Goal: Information Seeking & Learning: Learn about a topic

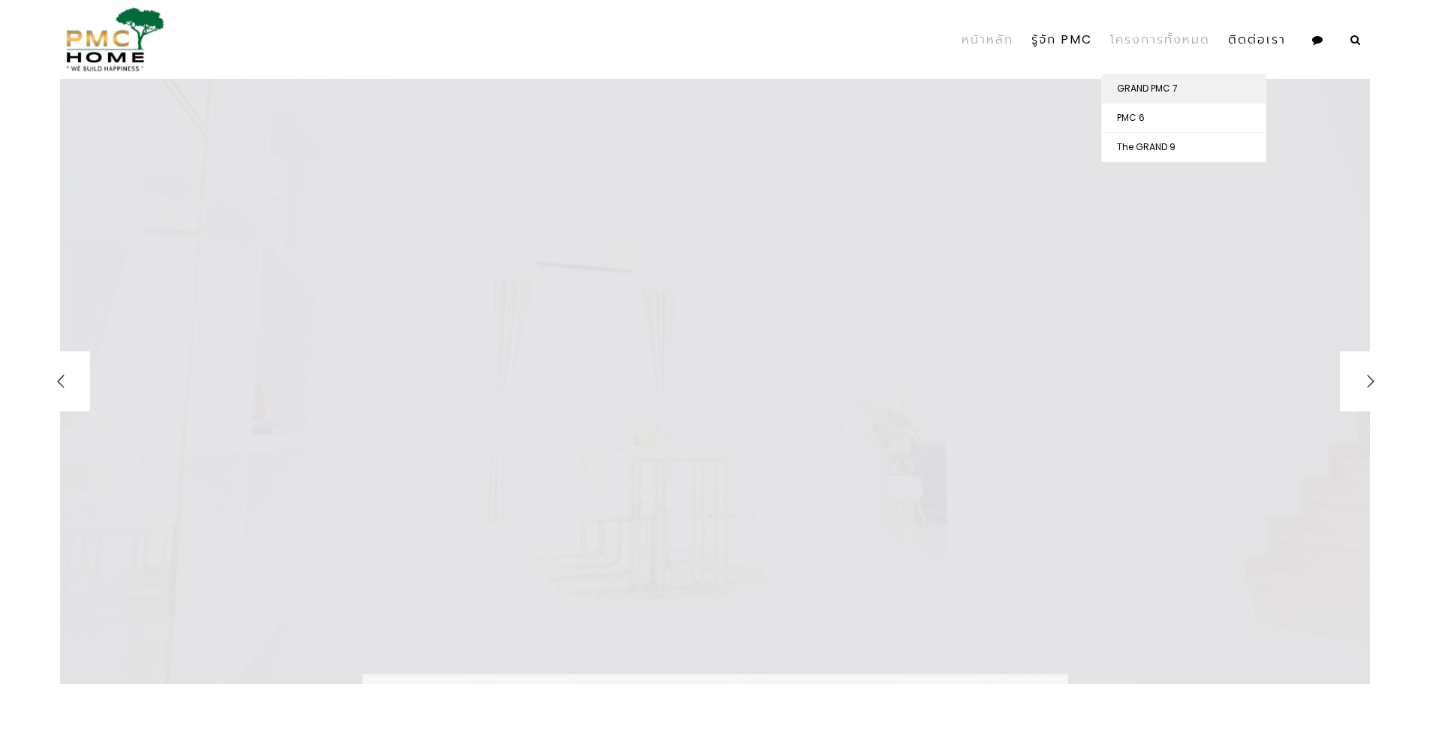
click at [1165, 91] on link "GRAND PMC 7" at bounding box center [1184, 88] width 164 height 29
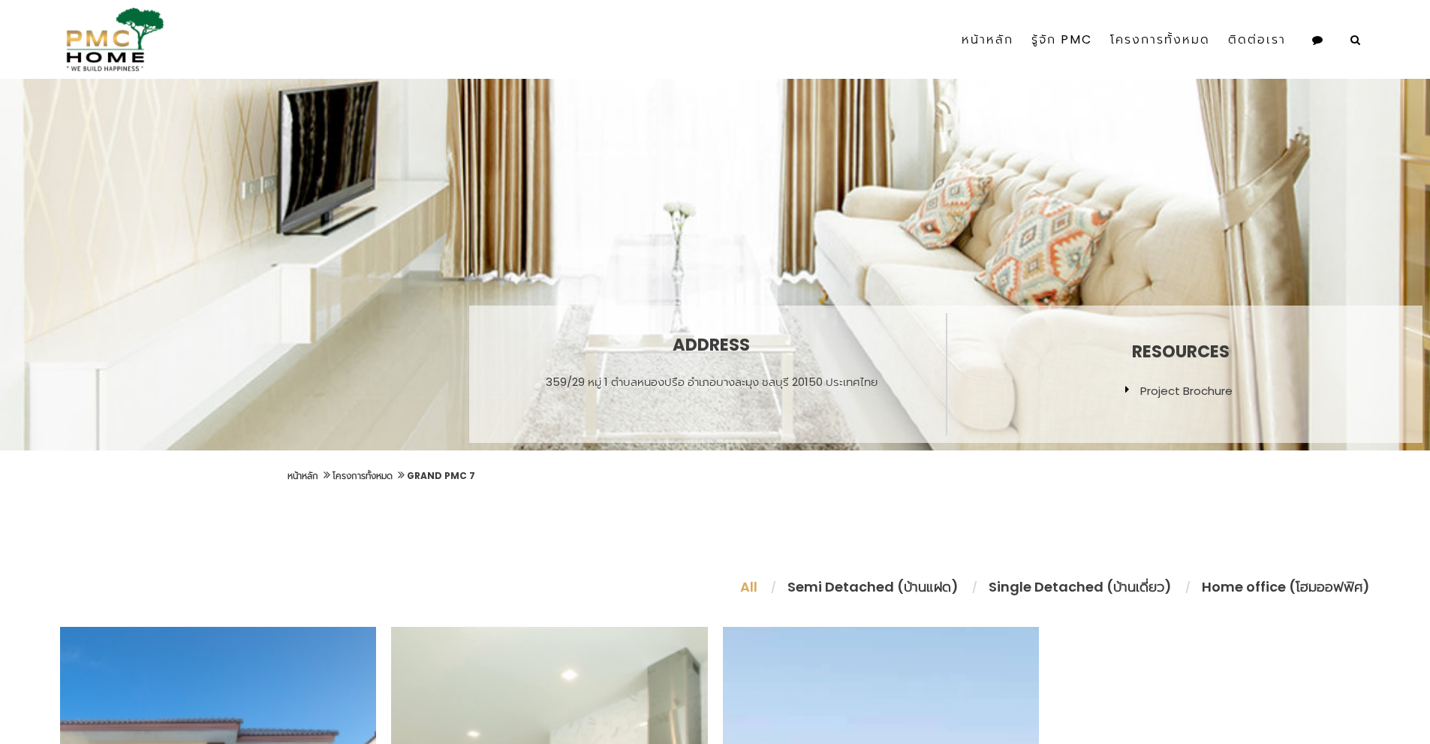
scroll to position [300, 0]
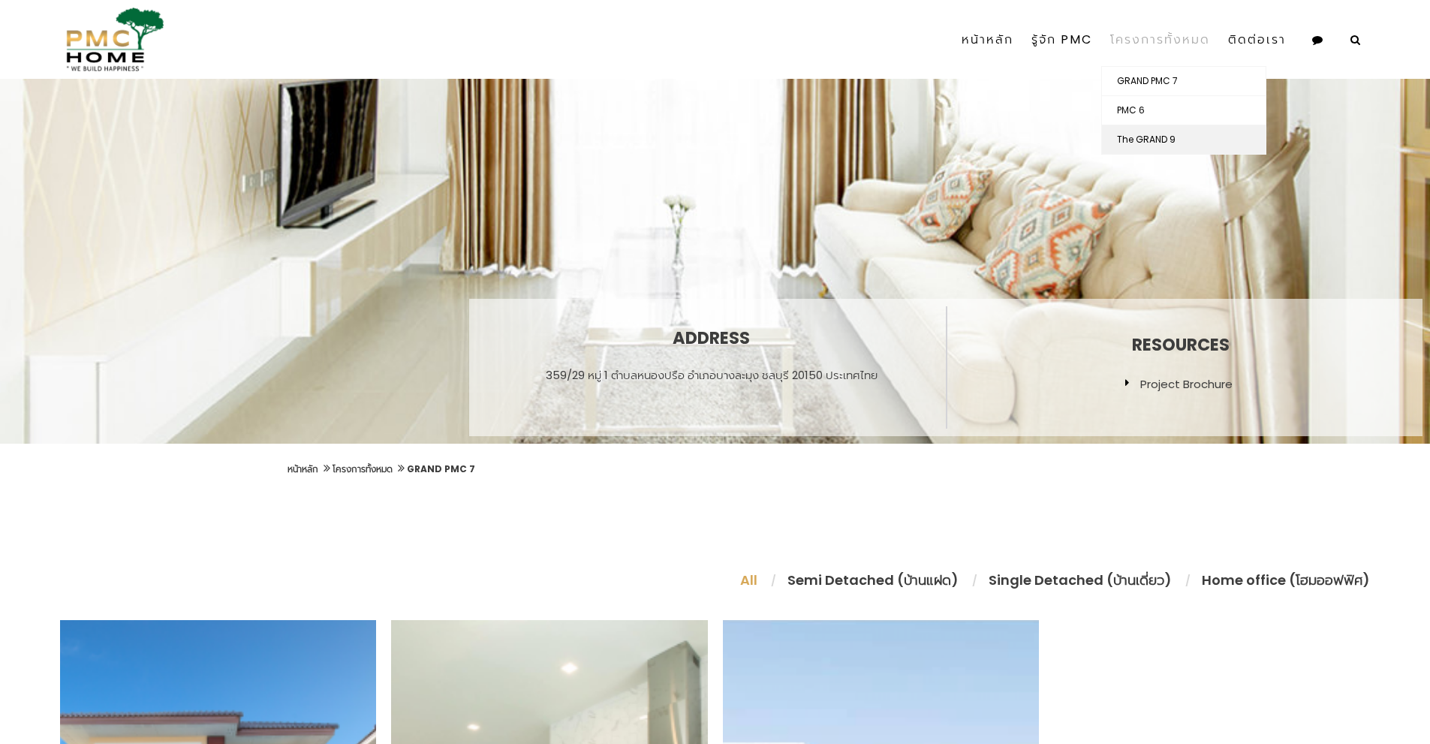
click at [1164, 139] on link "The GRAND 9" at bounding box center [1184, 139] width 164 height 29
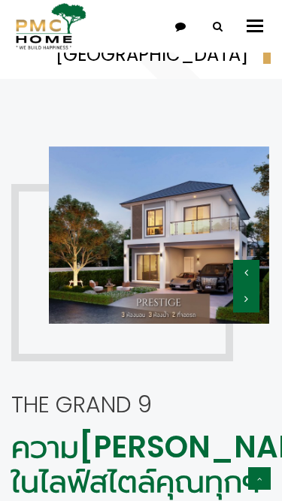
scroll to position [1331, 0]
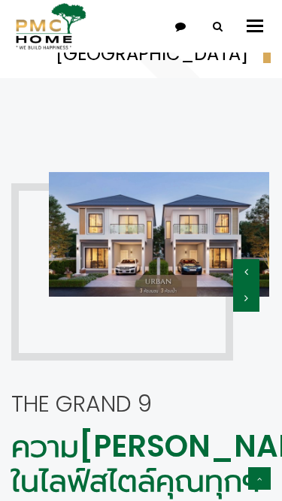
click at [252, 345] on div "The GRAND 9 ความ[PERSON_NAME]อยู่ในไลฟ์สไตล์คุณทุกๆวัน PMC Home Pattaya ออกแบบแ…" at bounding box center [141, 419] width 282 height 547
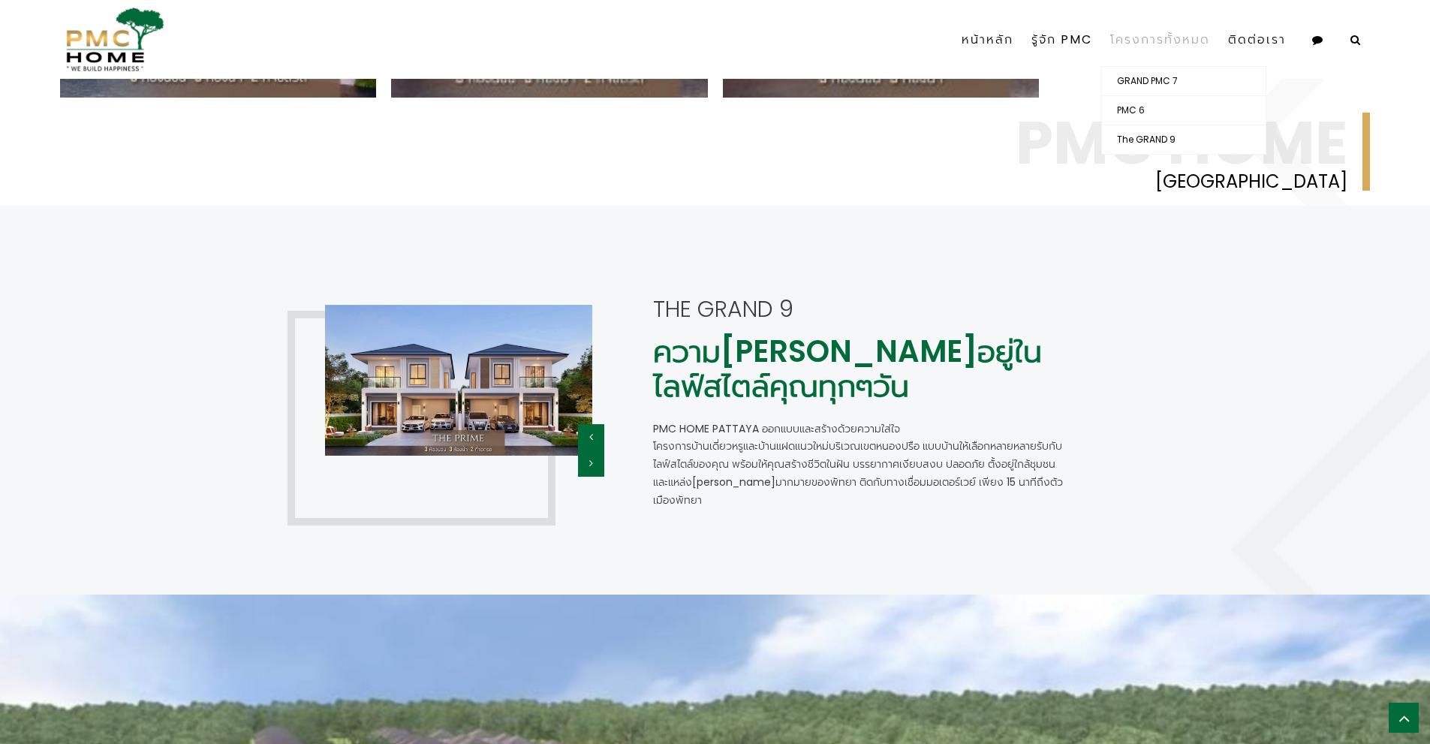
scroll to position [1216, 0]
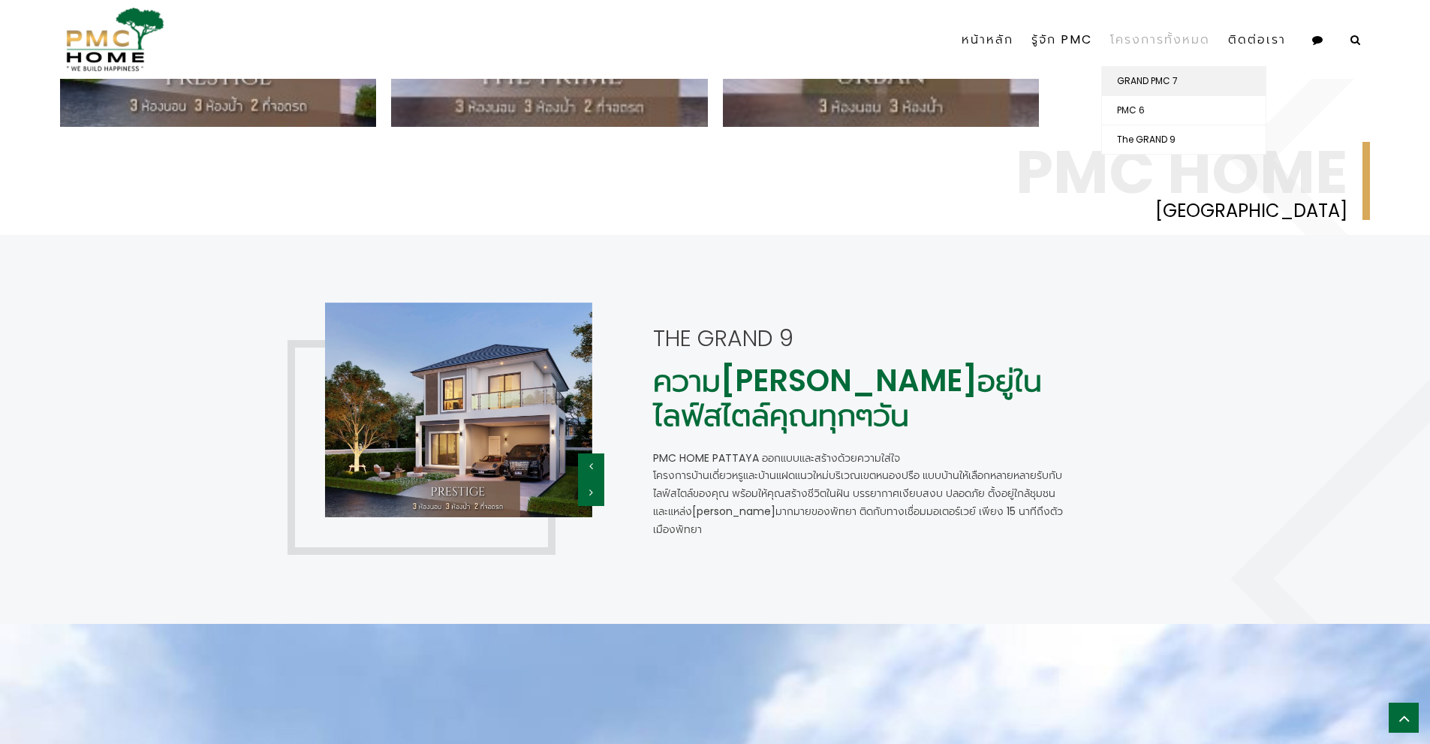
drag, startPoint x: 1157, startPoint y: 84, endPoint x: 1135, endPoint y: 98, distance: 26.3
click at [1157, 84] on link "GRAND PMC 7" at bounding box center [1184, 81] width 164 height 29
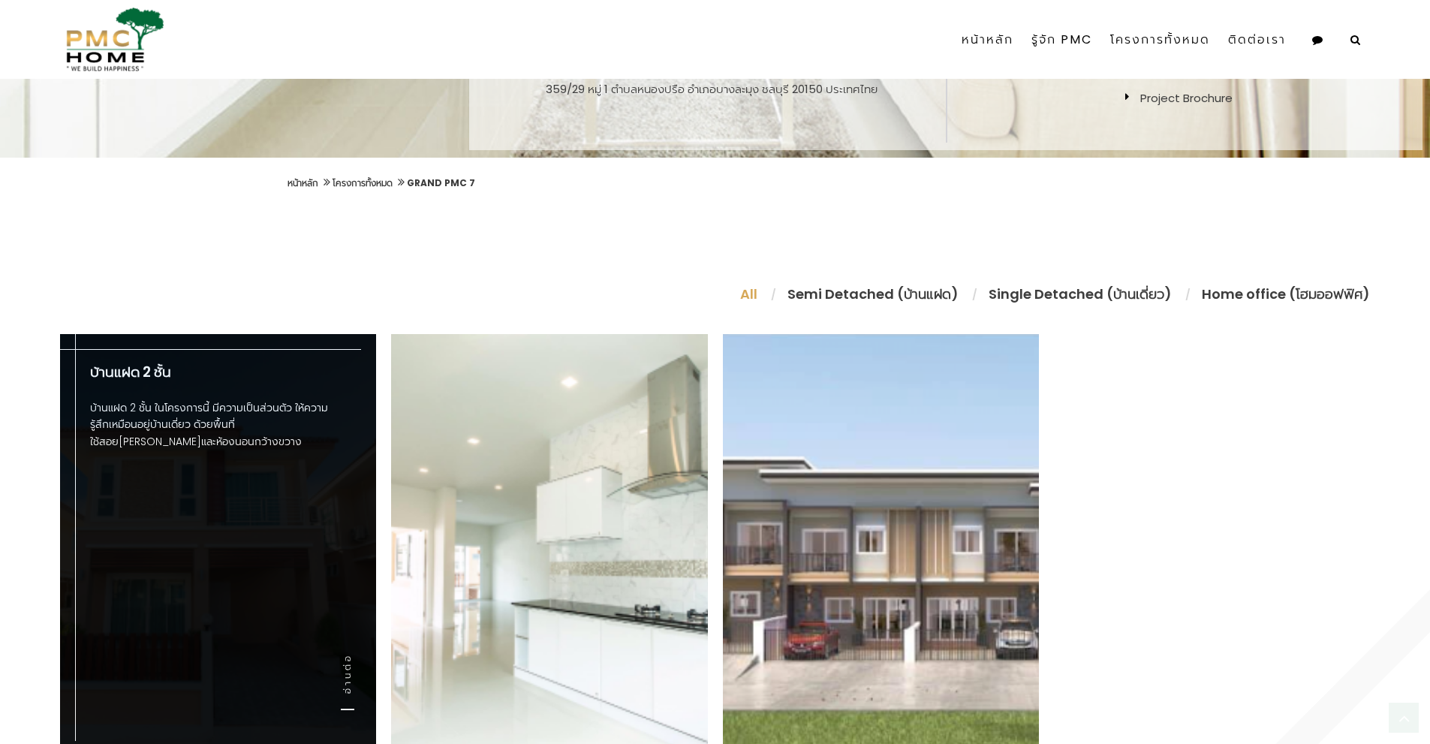
scroll to position [601, 0]
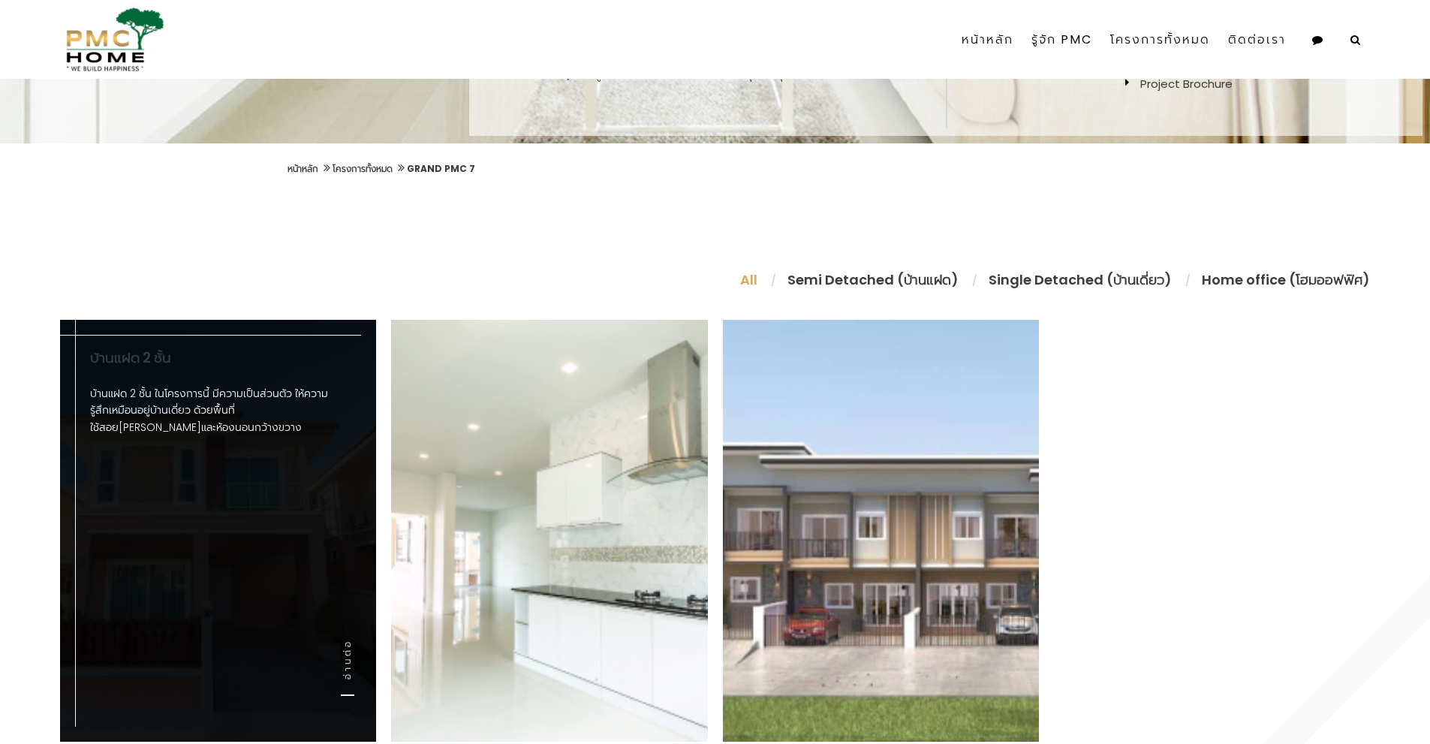
click at [143, 357] on link "บ้านแฝด 2 ชั้น" at bounding box center [130, 358] width 81 height 20
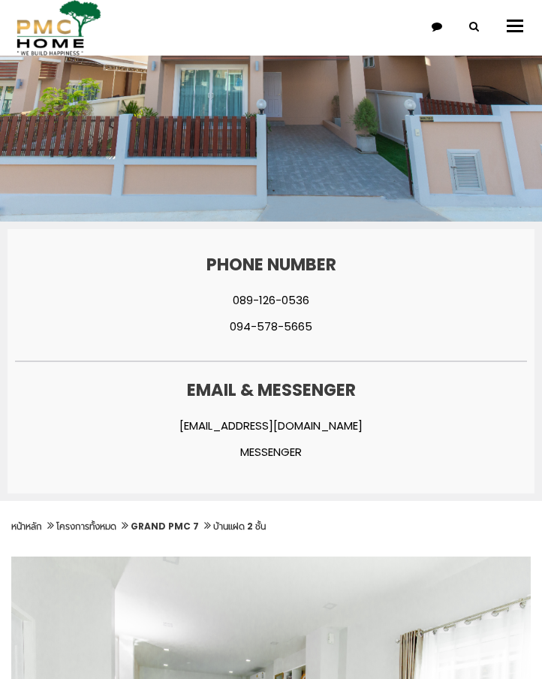
scroll to position [595, 0]
